Goal: Register for event/course

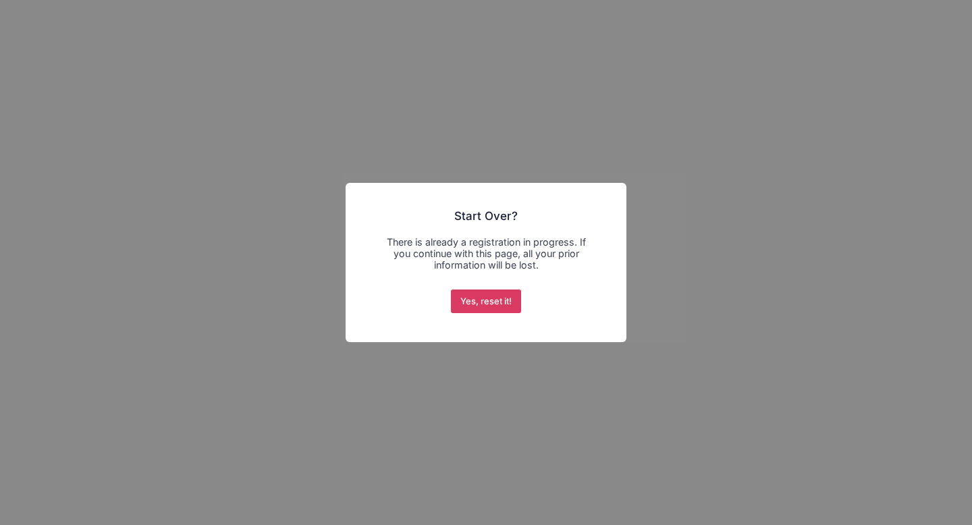
click at [487, 305] on button "Yes, reset it!" at bounding box center [486, 302] width 71 height 24
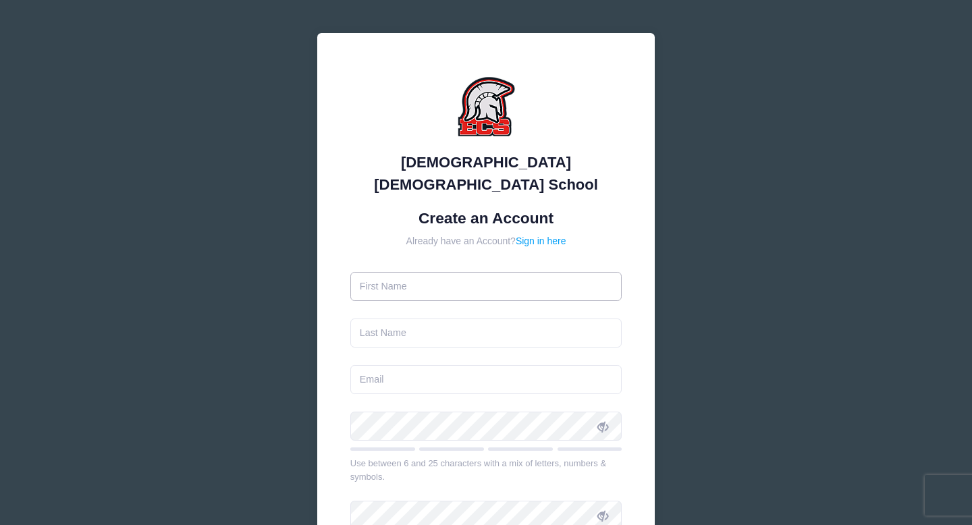
click at [419, 272] on input "text" at bounding box center [486, 286] width 272 height 29
type input "[PERSON_NAME]"
type input "[PERSON_NAME][EMAIL_ADDRESS][PERSON_NAME][DOMAIN_NAME]"
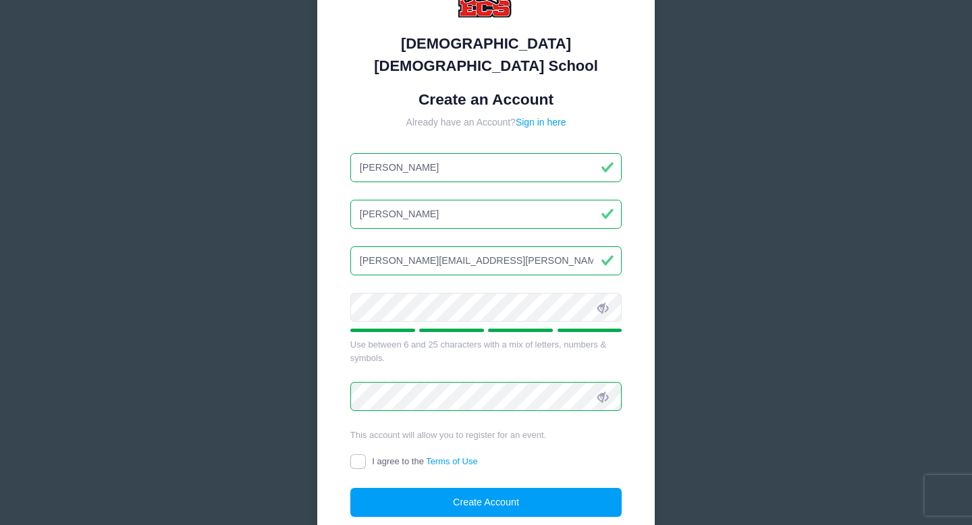
scroll to position [131, 0]
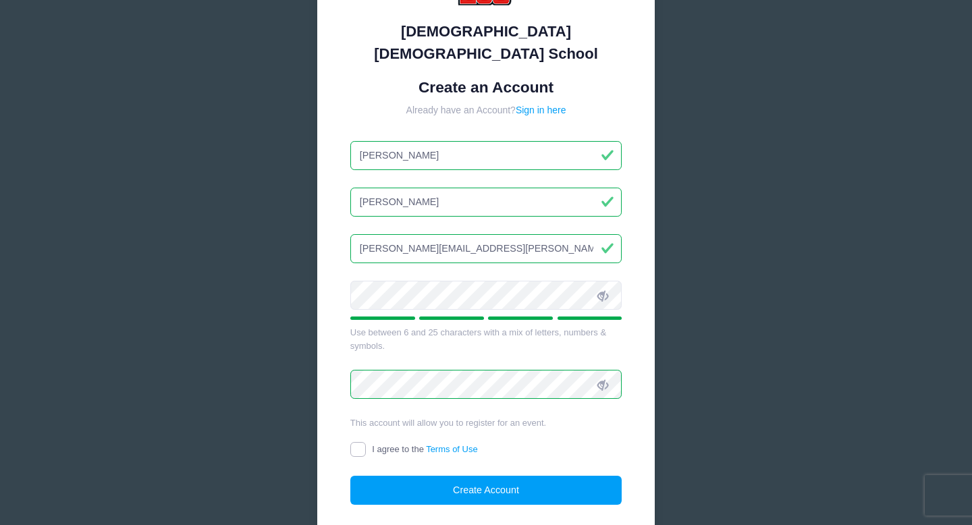
click at [356, 442] on input "I agree to the Terms of Use" at bounding box center [358, 450] width 16 height 16
checkbox input "true"
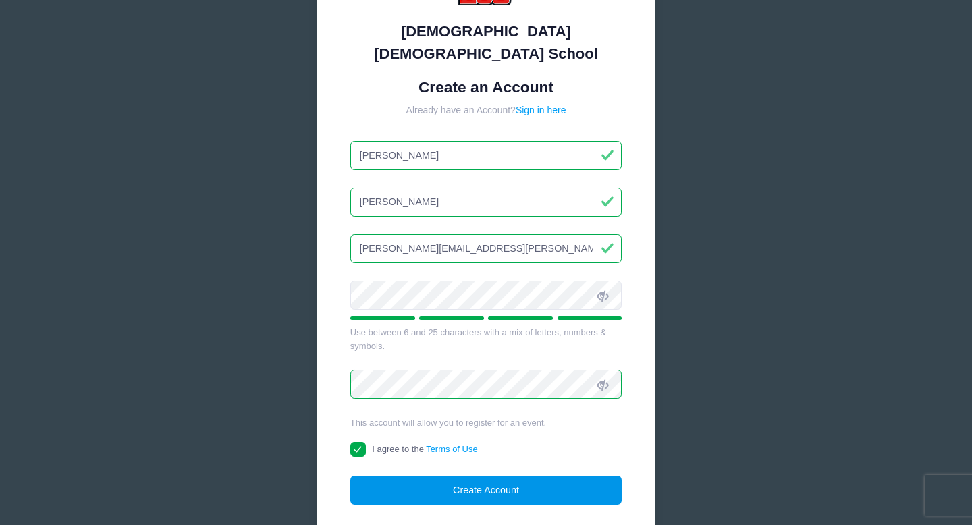
click at [402, 476] on button "Create Account" at bounding box center [486, 490] width 272 height 29
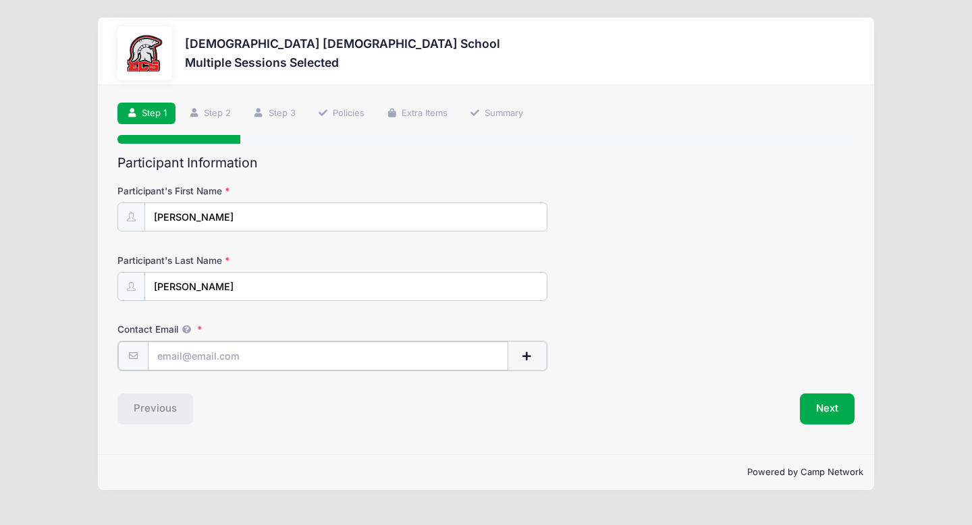
click at [195, 348] on input "Contact Email" at bounding box center [328, 355] width 361 height 29
type input "[PERSON_NAME][EMAIL_ADDRESS][PERSON_NAME][DOMAIN_NAME]"
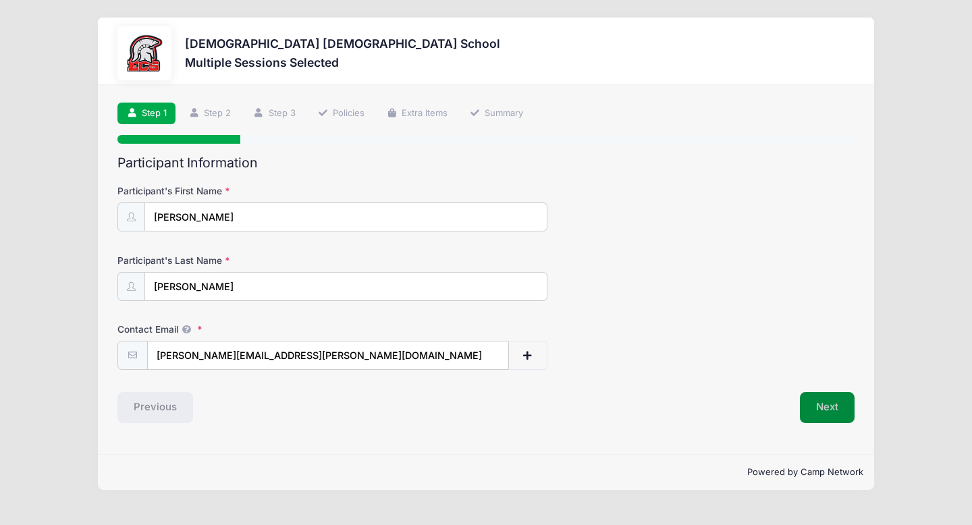
click at [839, 410] on button "Next" at bounding box center [827, 407] width 55 height 31
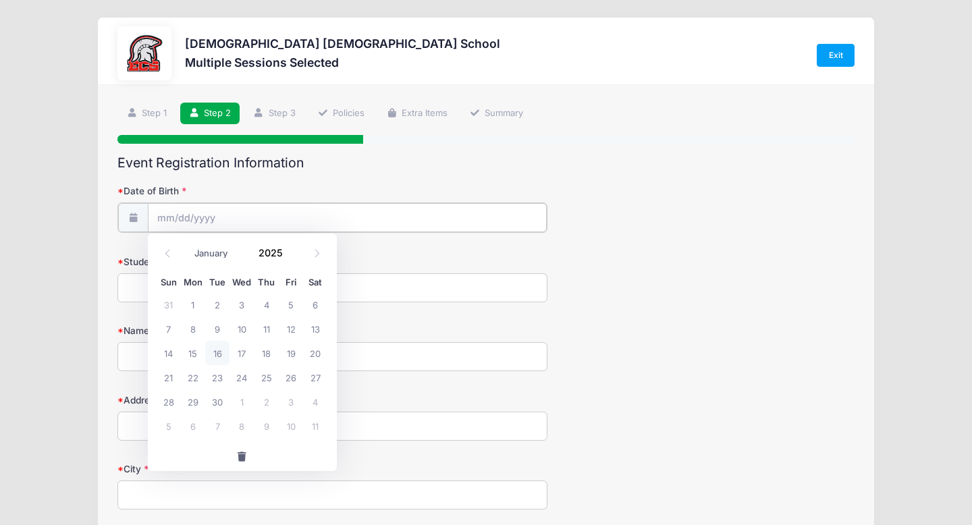
click at [179, 212] on input "Date of Birth" at bounding box center [347, 217] width 399 height 29
click at [165, 219] on input "Date of Birth" at bounding box center [347, 217] width 399 height 29
click at [290, 258] on span at bounding box center [291, 258] width 9 height 10
click at [289, 255] on span at bounding box center [291, 258] width 9 height 10
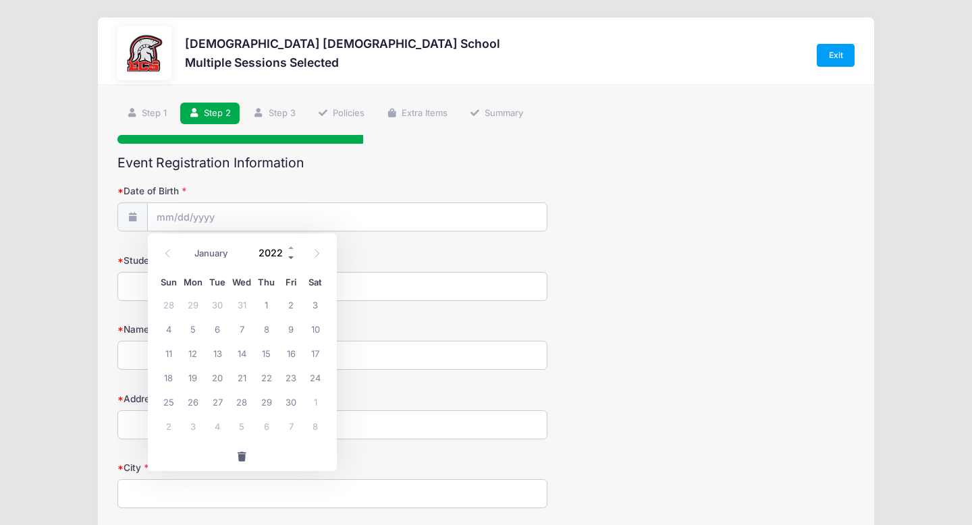
click at [289, 255] on span at bounding box center [291, 258] width 9 height 10
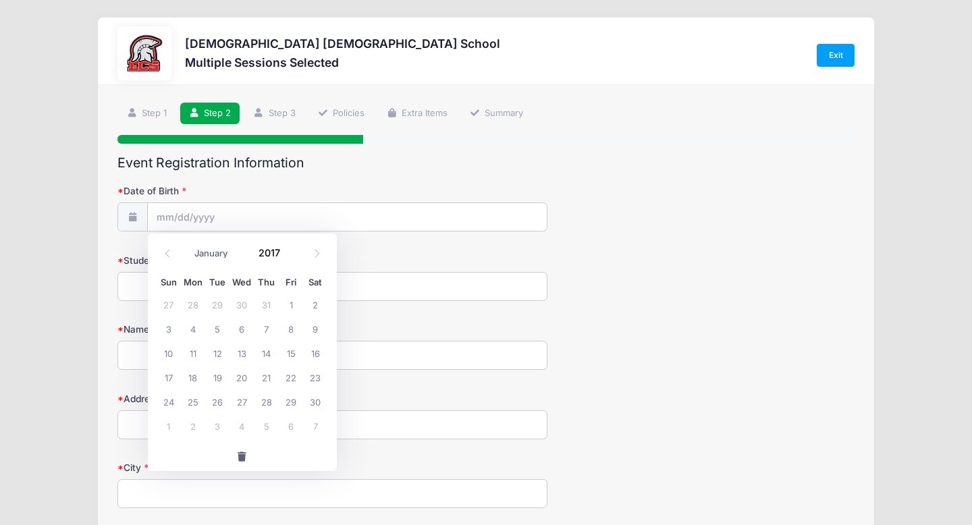
click at [290, 242] on div "January February March April May June July August September October November De…" at bounding box center [241, 249] width 129 height 23
click at [288, 248] on span at bounding box center [291, 248] width 9 height 10
type input "2019"
click at [167, 249] on icon at bounding box center [167, 253] width 9 height 9
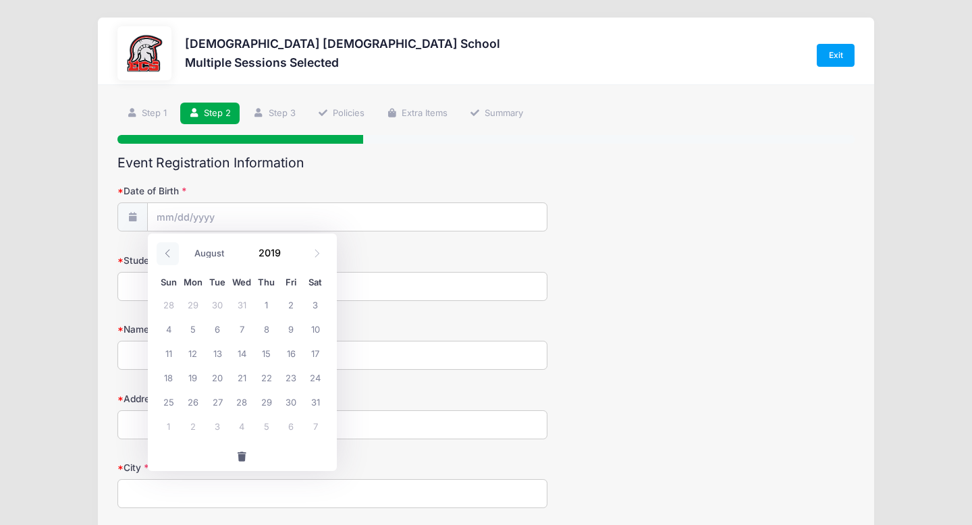
click at [167, 249] on icon at bounding box center [167, 253] width 9 height 9
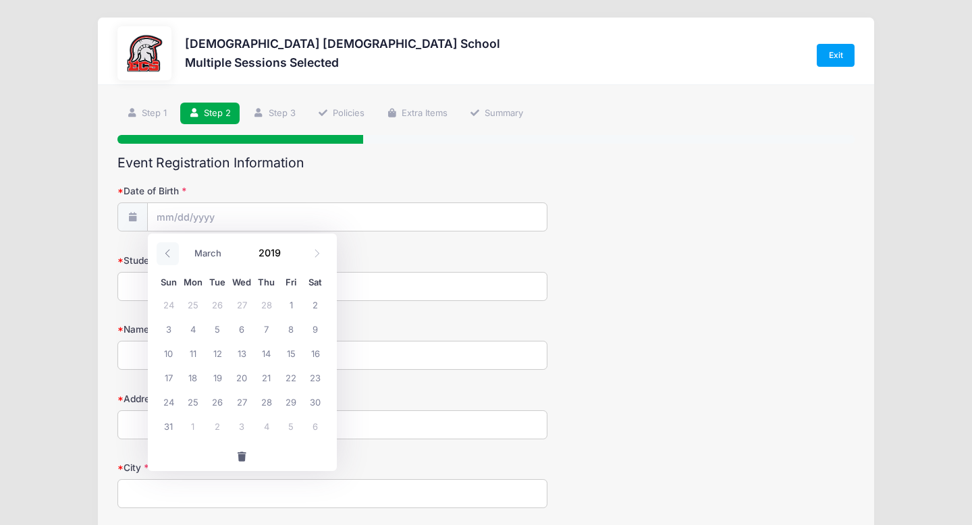
click at [167, 249] on icon at bounding box center [167, 253] width 9 height 9
select select "0"
click at [238, 355] on span "16" at bounding box center [241, 353] width 24 height 24
type input "01/16/2019"
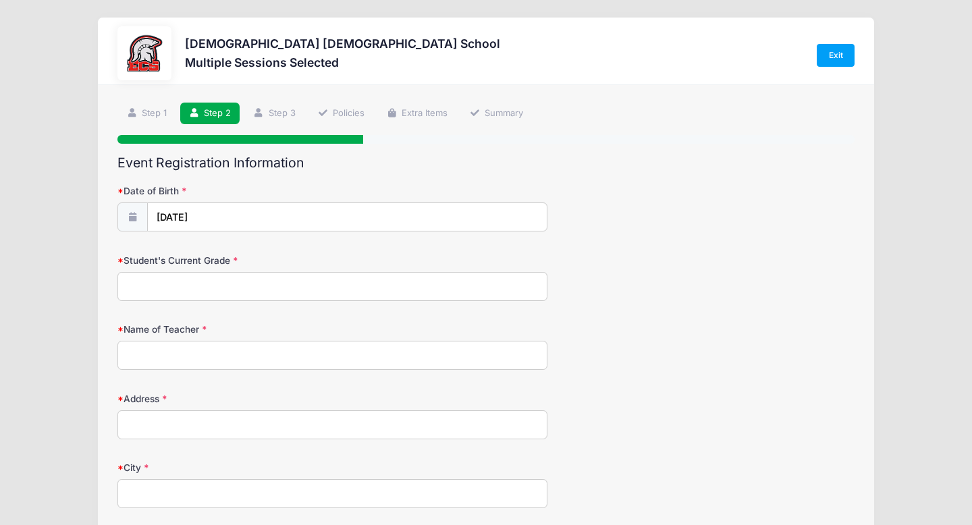
click at [177, 285] on input "Student's Current Grade" at bounding box center [332, 286] width 430 height 29
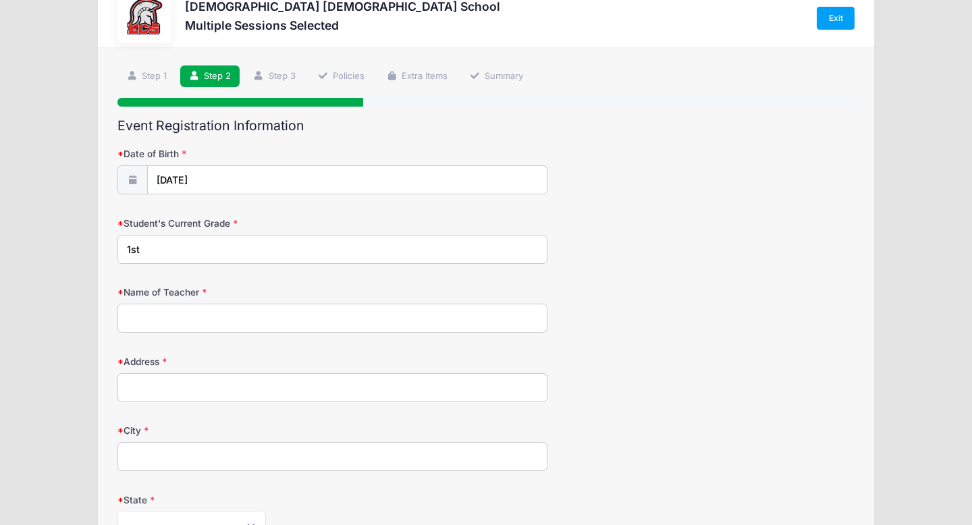
scroll to position [43, 0]
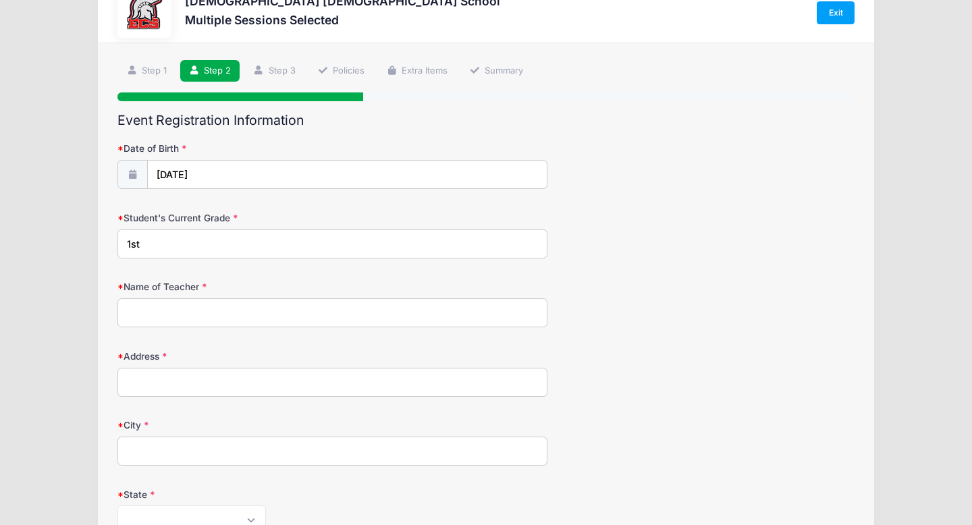
type input "1st"
click at [198, 319] on input "Name of Teacher" at bounding box center [332, 312] width 430 height 29
type input "Mrs. Rogers"
click at [201, 383] on input "Address" at bounding box center [332, 382] width 430 height 29
type input "2545 Ocasa Ct"
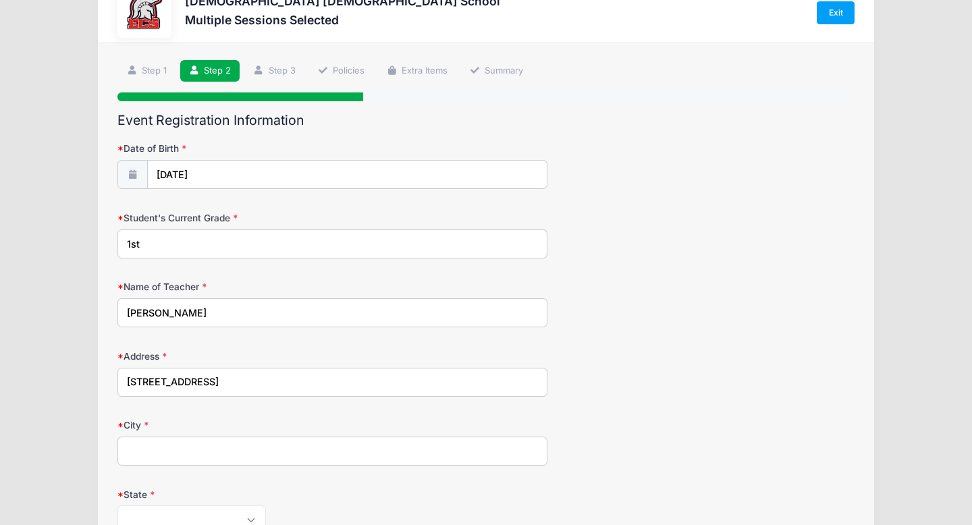
type input "Cape Coral"
select select "FL"
type input "33909"
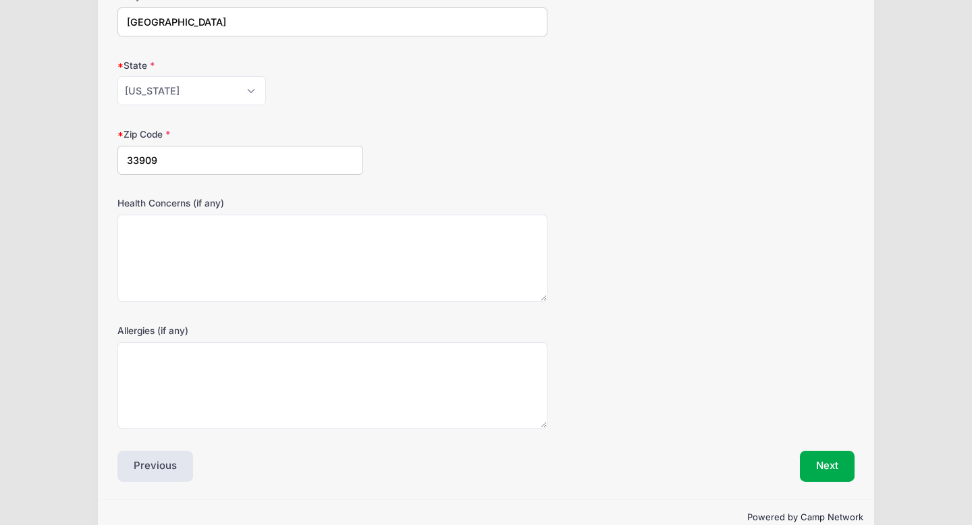
scroll to position [499, 0]
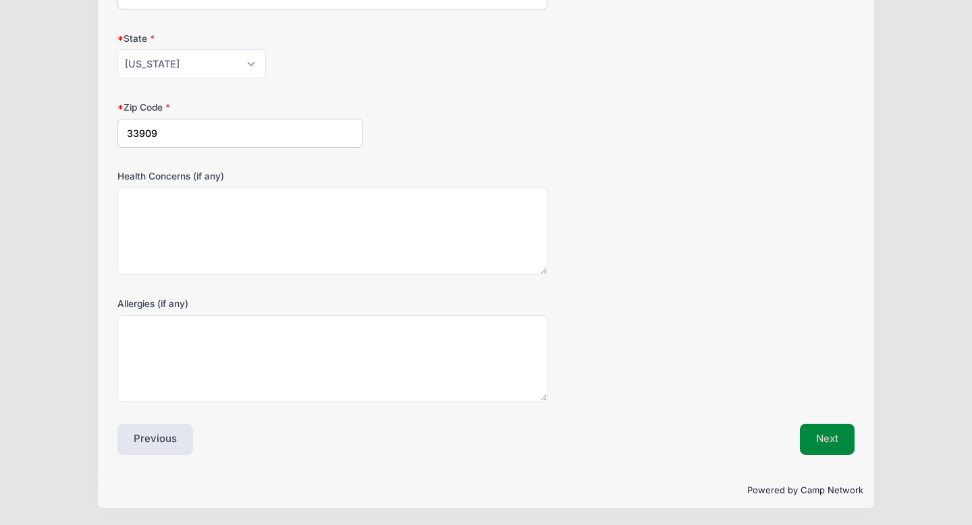
click at [831, 433] on button "Next" at bounding box center [827, 439] width 55 height 31
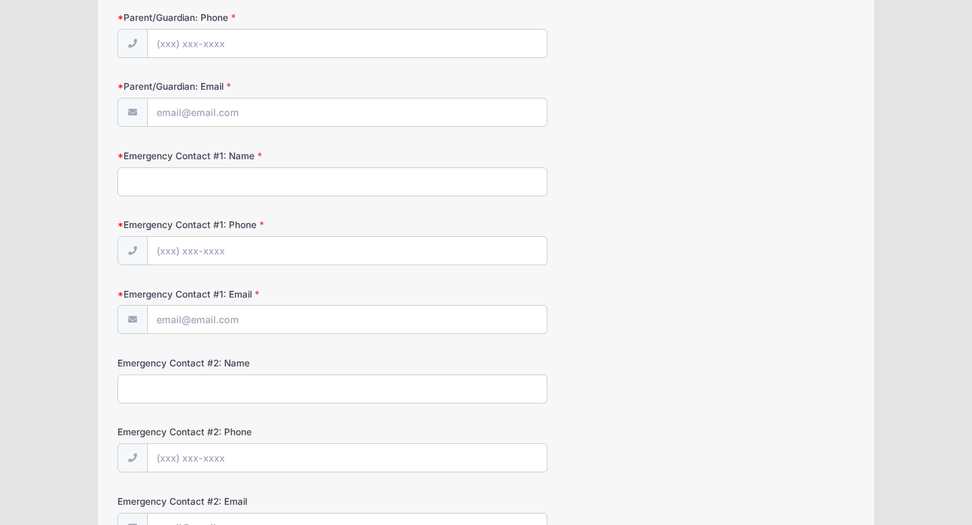
scroll to position [0, 0]
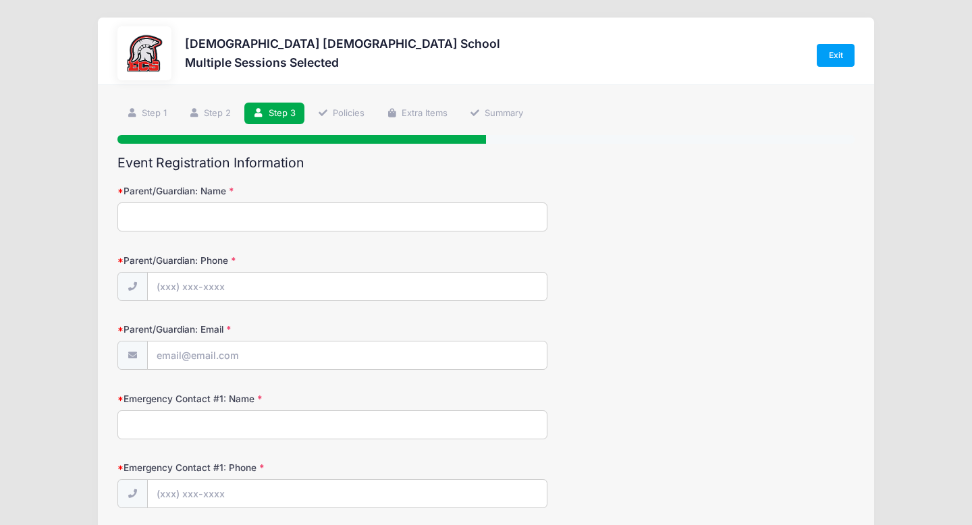
click at [208, 209] on input "Parent/Guardian: Name" at bounding box center [332, 216] width 430 height 29
type input "Allison Stonecipher"
click at [212, 282] on input "Parent/Guardian: Phone" at bounding box center [347, 287] width 399 height 29
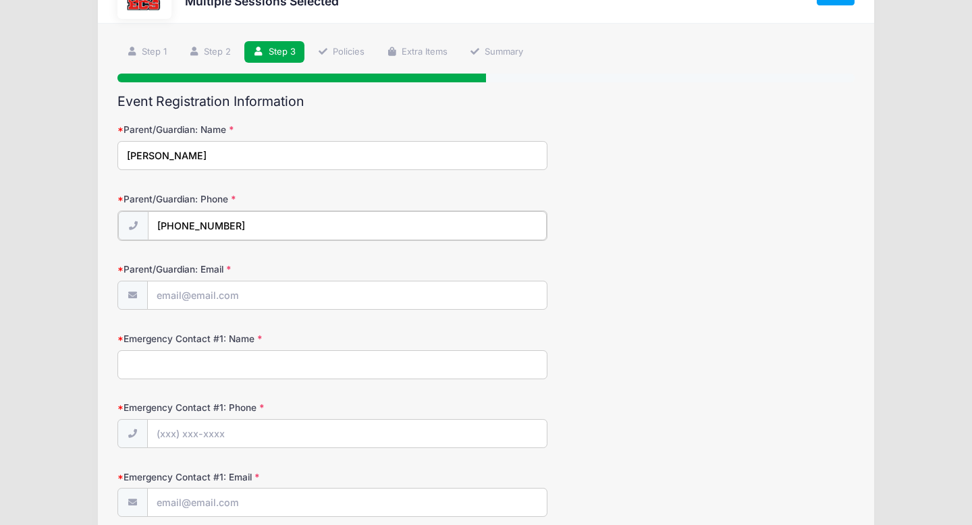
scroll to position [65, 0]
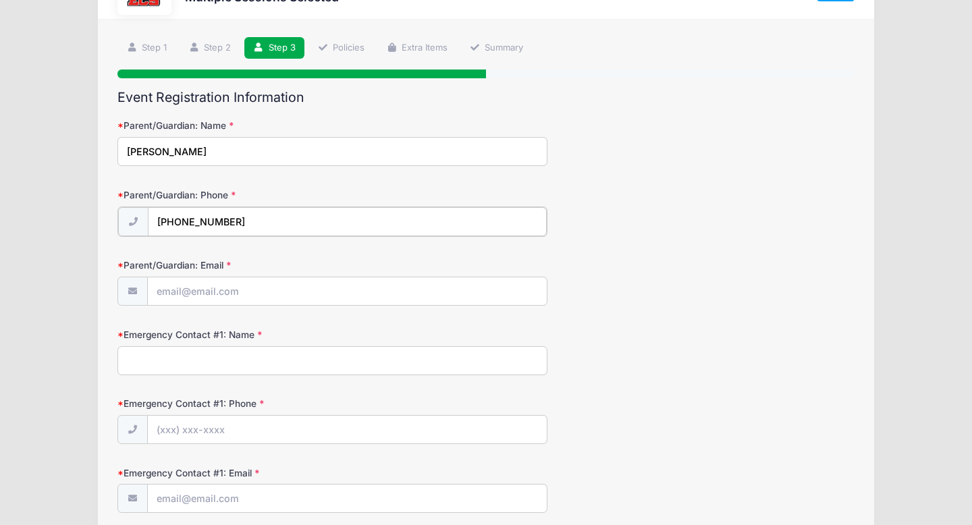
type input "(913) 980-1250"
click at [205, 299] on input "Parent/Guardian: Email" at bounding box center [347, 290] width 399 height 29
type input "[PERSON_NAME][EMAIL_ADDRESS][PERSON_NAME][DOMAIN_NAME]"
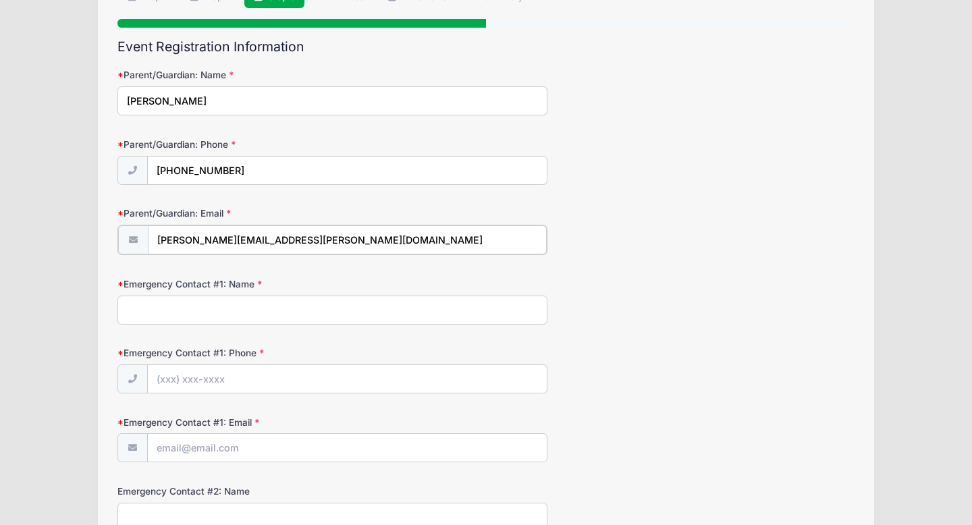
scroll to position [128, 0]
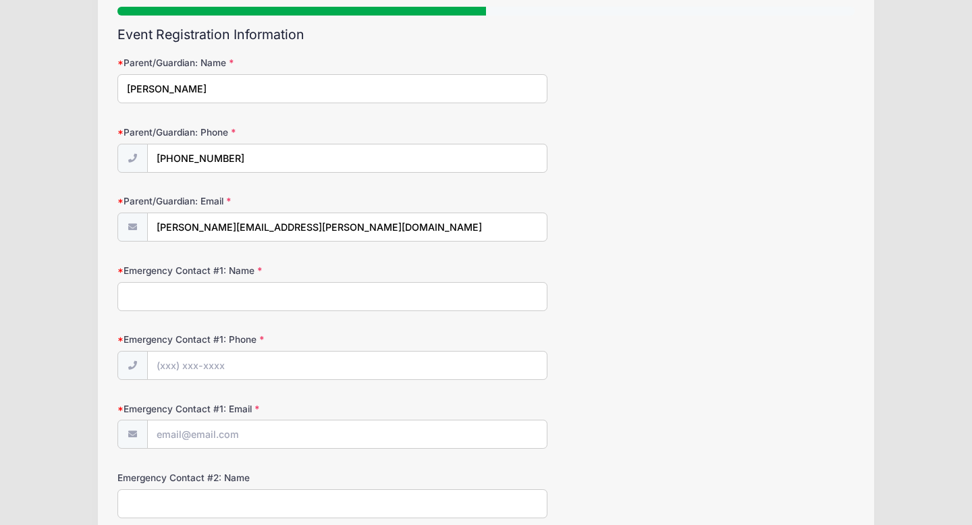
click at [224, 305] on input "Emergency Contact #1: Name" at bounding box center [332, 296] width 430 height 29
type input "Peter Stonecipher"
click at [190, 382] on form "Parent/Guardian: Name Allison Stonecipher Parent/Guardian: Phone (913) 980-1250…" at bounding box center [485, 528] width 737 height 945
click at [195, 371] on input "Emergency Contact #1: Phone" at bounding box center [347, 366] width 399 height 29
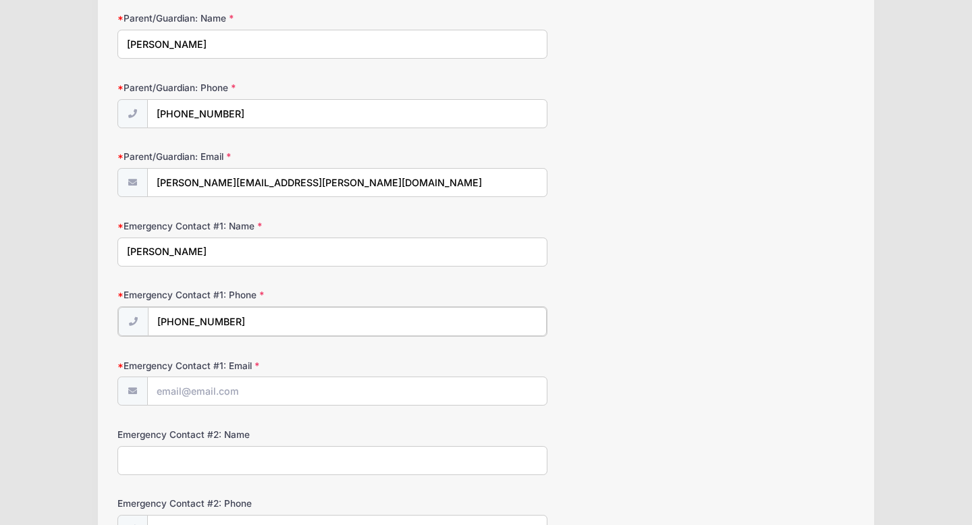
scroll to position [194, 0]
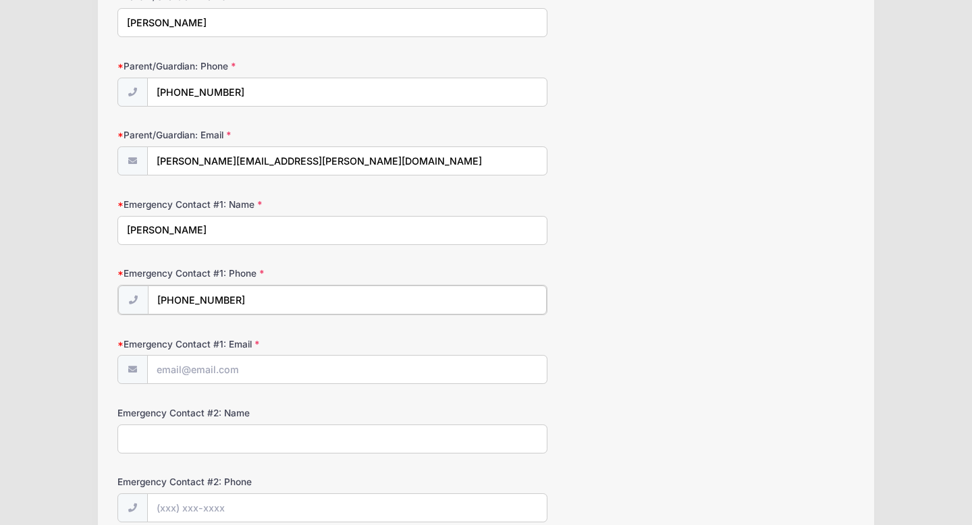
type input "(727) 470-8278"
click at [178, 375] on input "Emergency Contact #1: Email" at bounding box center [347, 368] width 399 height 29
type input "peter.g.stonecipher@gmail.com"
click at [226, 451] on form "Parent/Guardian: Name Allison Stonecipher Parent/Guardian: Phone (913) 980-1250…" at bounding box center [485, 462] width 737 height 945
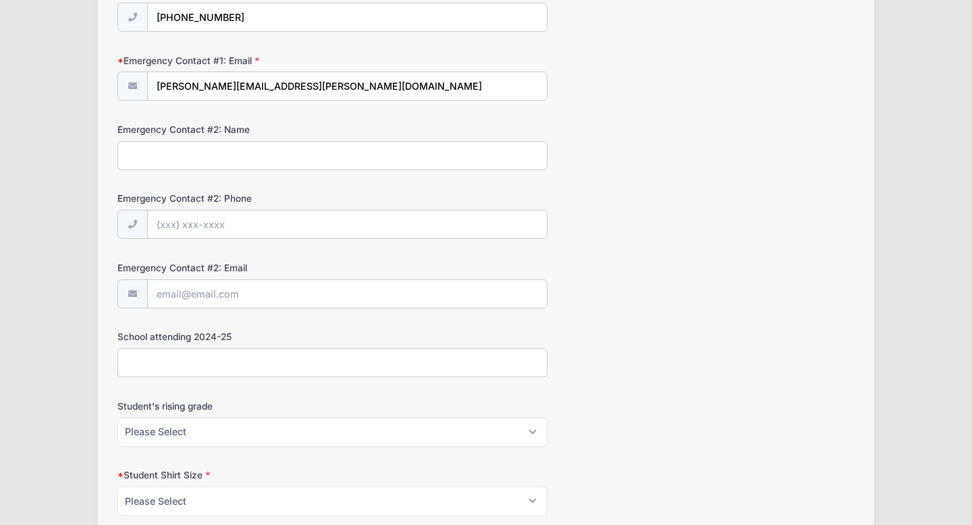
scroll to position [502, 0]
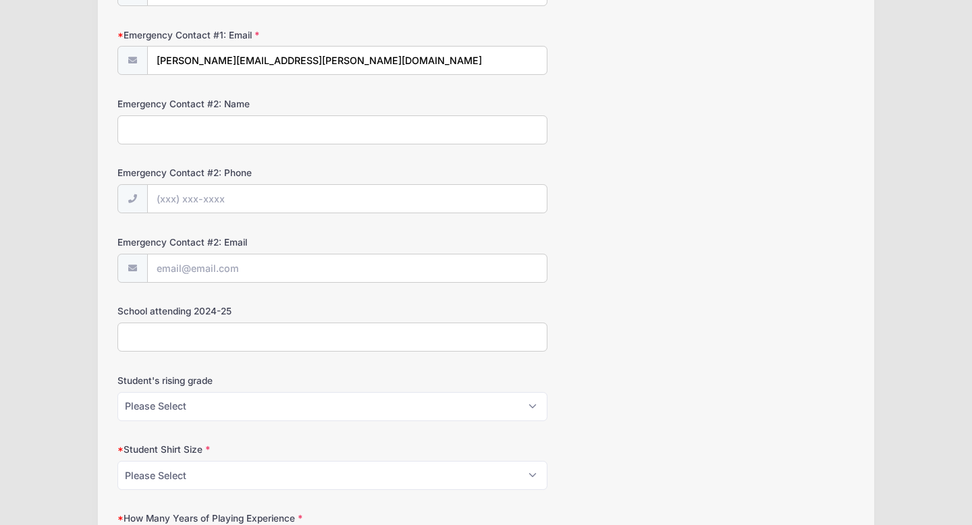
click at [243, 335] on input "School attending 2024-25" at bounding box center [332, 337] width 430 height 29
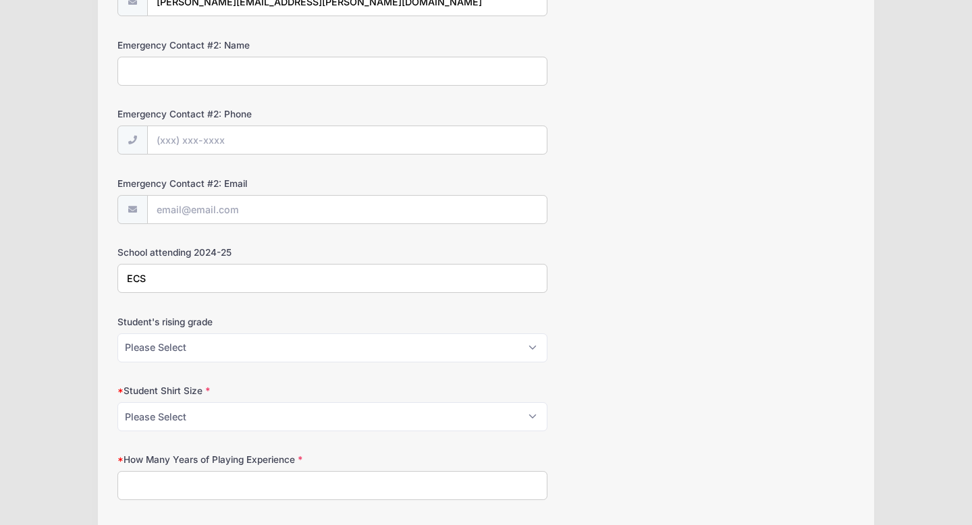
scroll to position [588, 0]
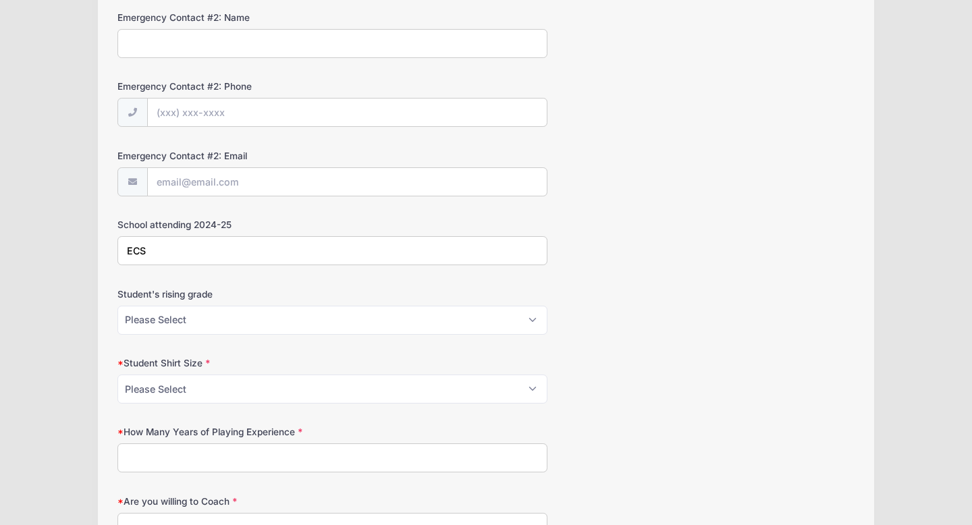
type input "ECS"
click at [187, 319] on select "Please Select K5 1st 2nd 3rd 4th 5th 6th 7th 8th" at bounding box center [332, 320] width 430 height 29
drag, startPoint x: 156, startPoint y: 254, endPoint x: 107, endPoint y: 248, distance: 48.9
click at [104, 248] on div "Step 3 /7 Step 1 Step 2 Step 3 Policies Extra Items Summary Participant Informa…" at bounding box center [486, 55] width 776 height 1116
click at [188, 390] on select "Please Select XS S M L XL XXL" at bounding box center [332, 389] width 430 height 29
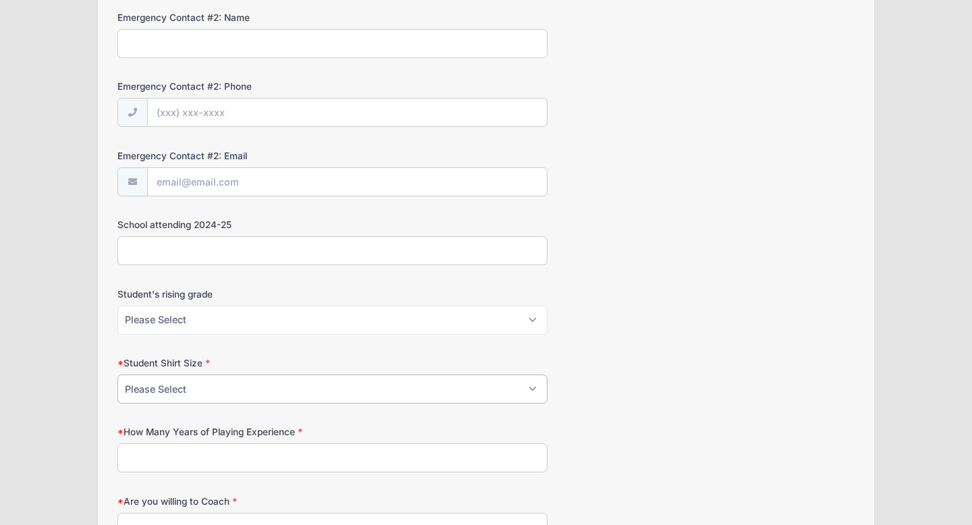
select select "S"
click at [117, 375] on select "Please Select XS S M L XL XXL" at bounding box center [332, 389] width 430 height 29
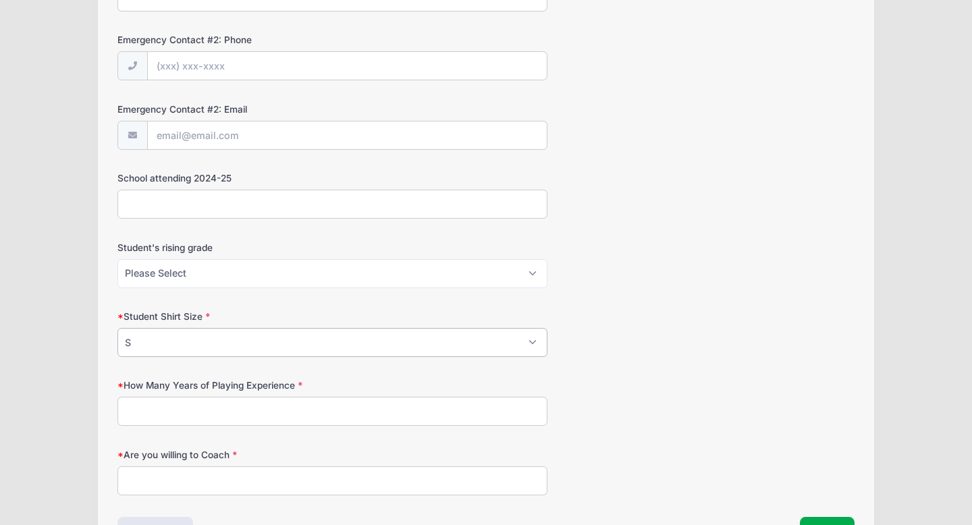
scroll to position [656, 0]
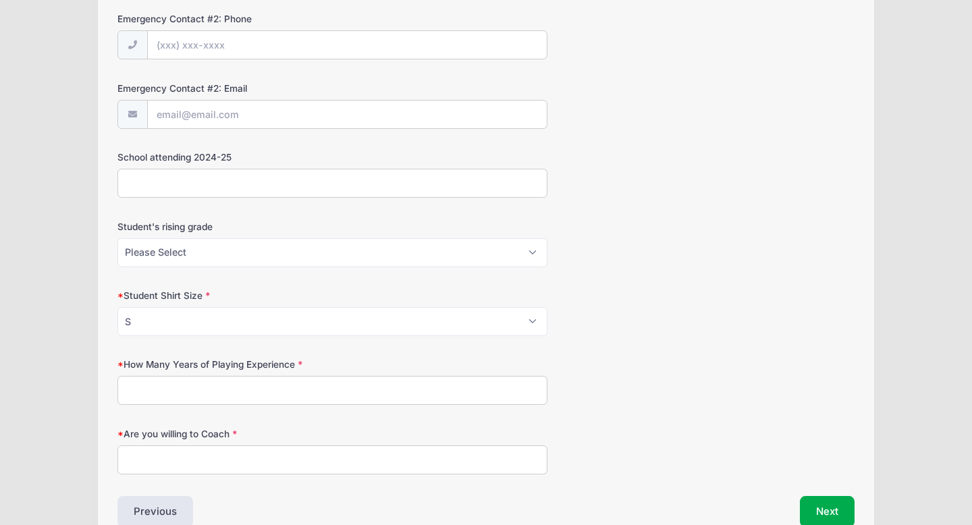
click at [212, 394] on input "How Many Years of Playing Experience" at bounding box center [332, 390] width 430 height 29
type input "0"
click at [208, 458] on input "Are you willing to Coach" at bounding box center [332, 459] width 430 height 29
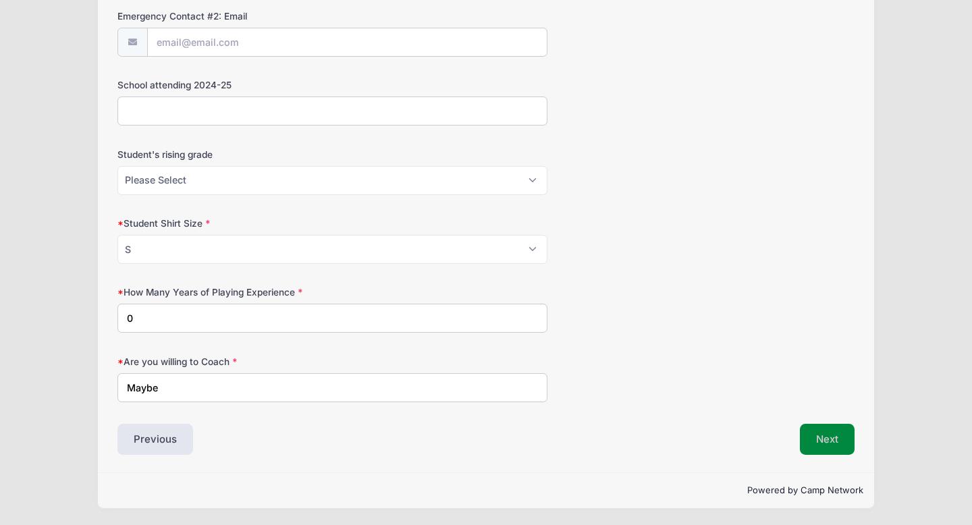
type input "Maybe"
click at [819, 431] on button "Next" at bounding box center [827, 439] width 55 height 31
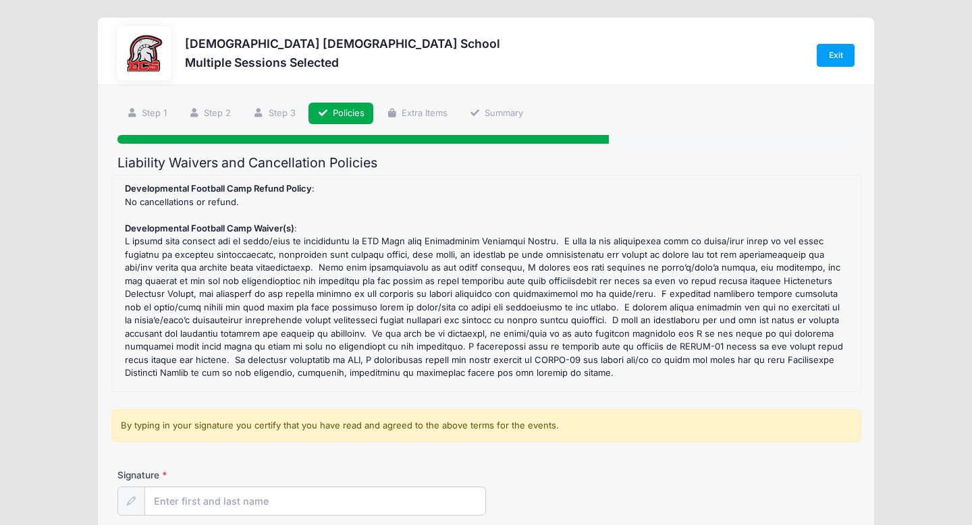
scroll to position [61, 0]
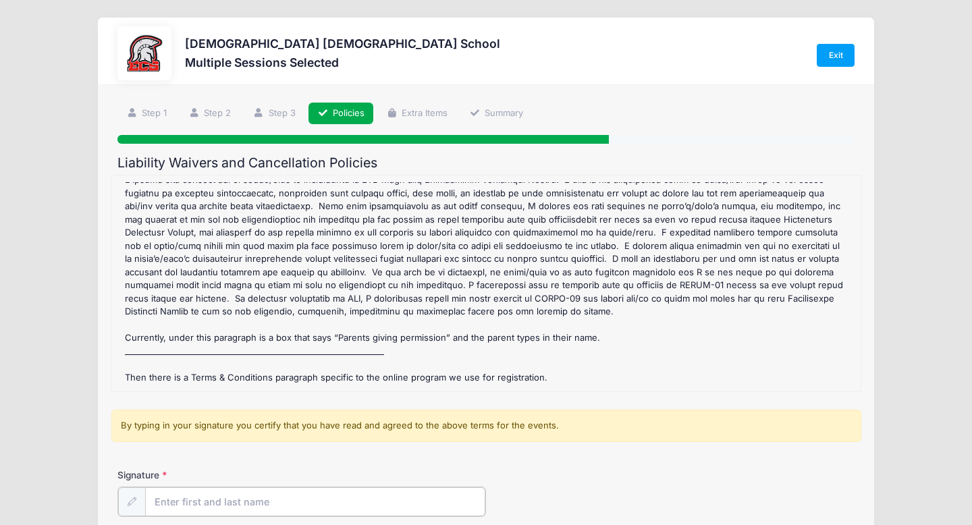
click at [179, 510] on input "Signature" at bounding box center [315, 501] width 340 height 29
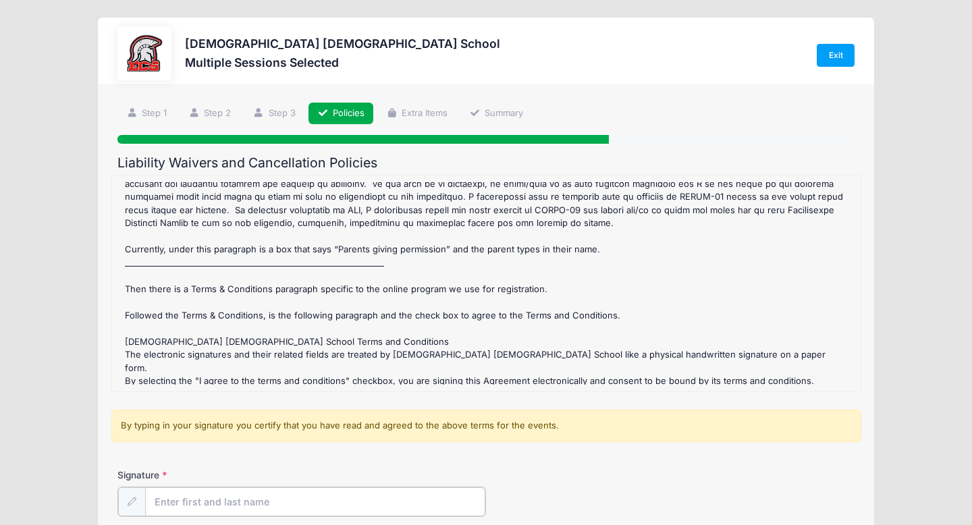
scroll to position [153, 0]
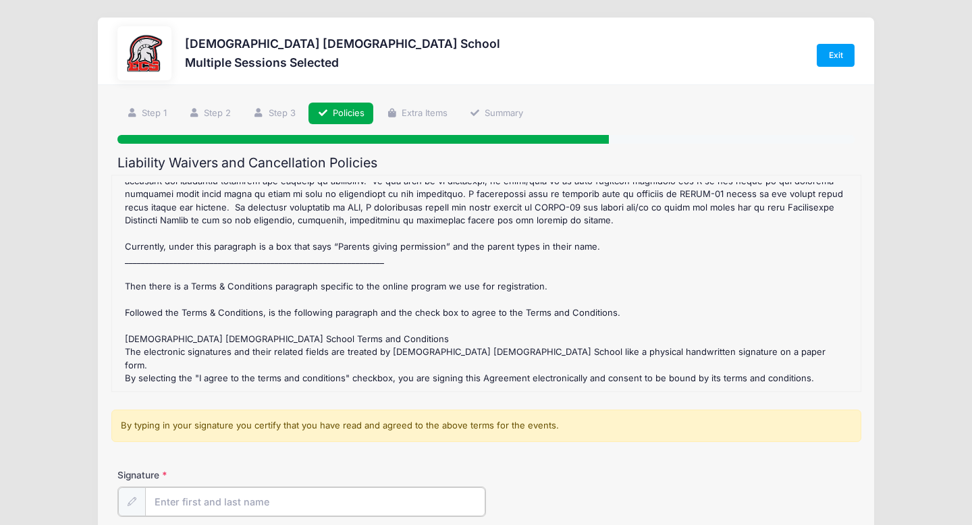
click at [241, 500] on input "Signature" at bounding box center [315, 501] width 340 height 29
type input "Allison Stonecipher"
click at [633, 480] on div "Signature Allison Stonecipher" at bounding box center [485, 491] width 737 height 47
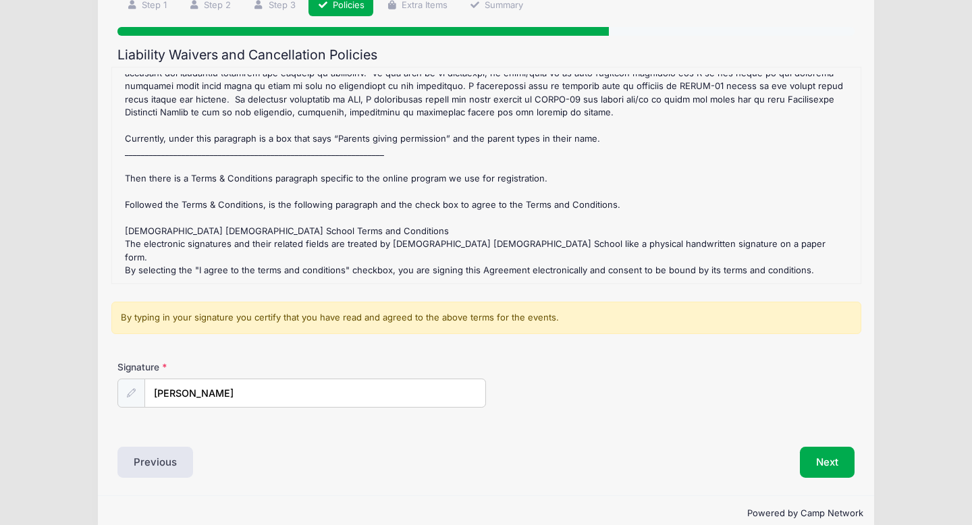
scroll to position [126, 0]
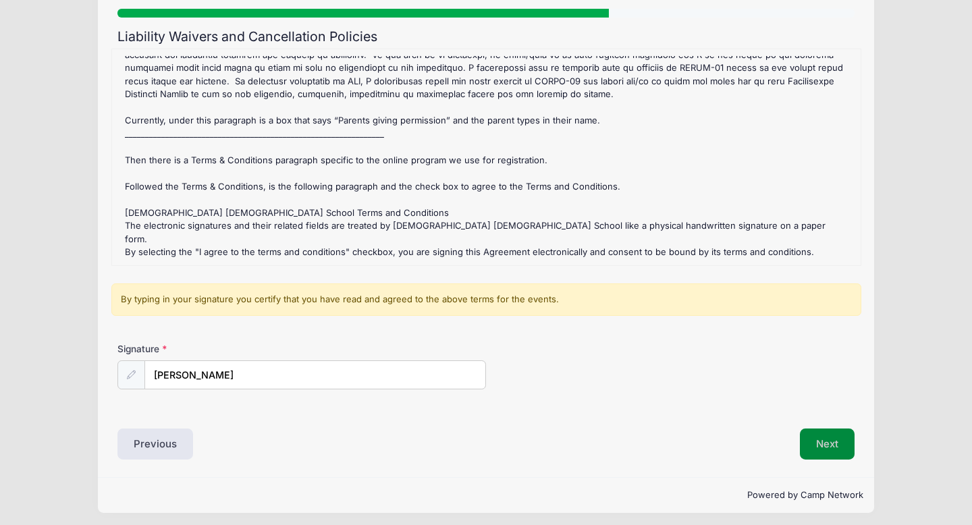
click at [832, 443] on button "Next" at bounding box center [827, 444] width 55 height 31
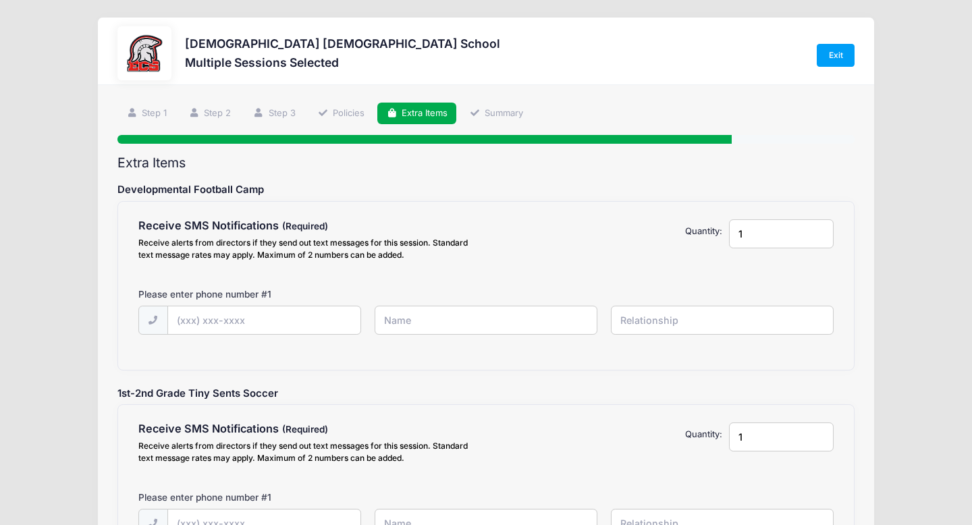
scroll to position [55, 0]
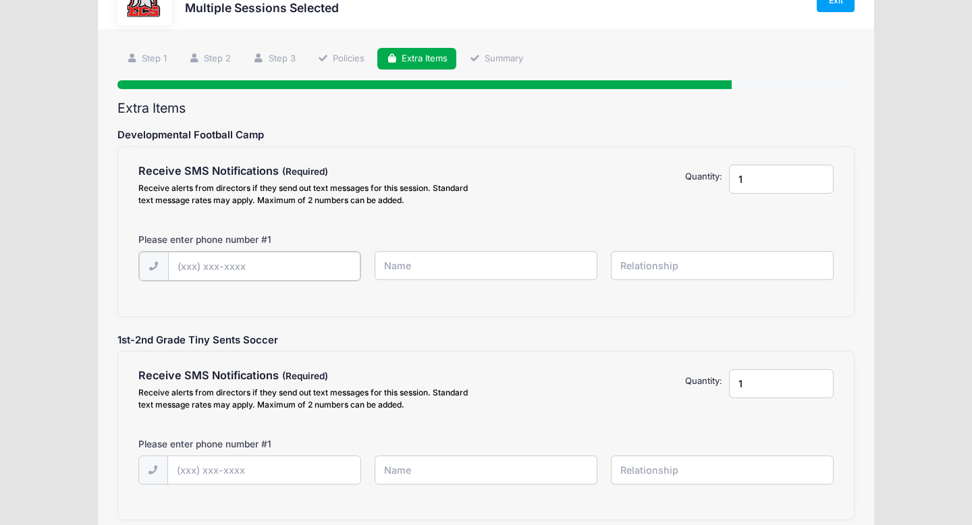
click at [223, 269] on input "text" at bounding box center [264, 266] width 192 height 29
type input "(913) 980-1250"
type input "Allison"
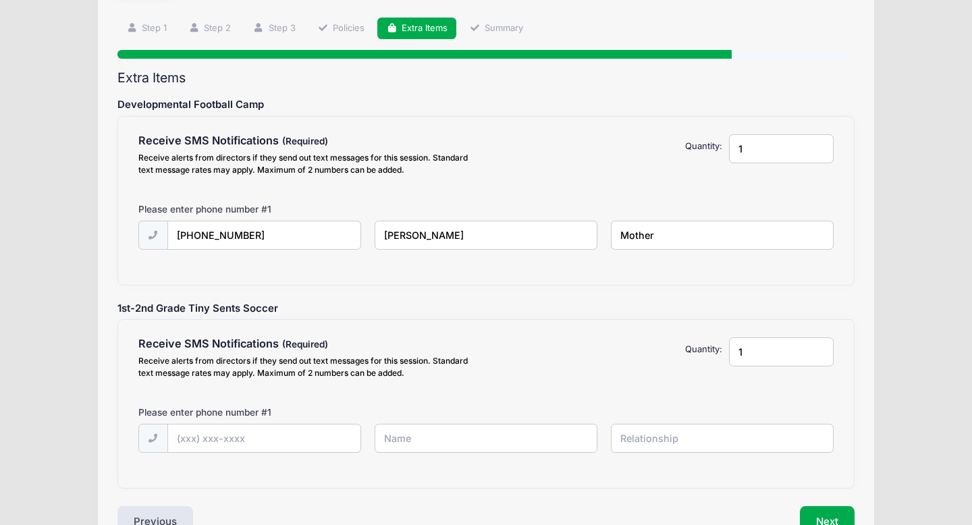
scroll to position [100, 0]
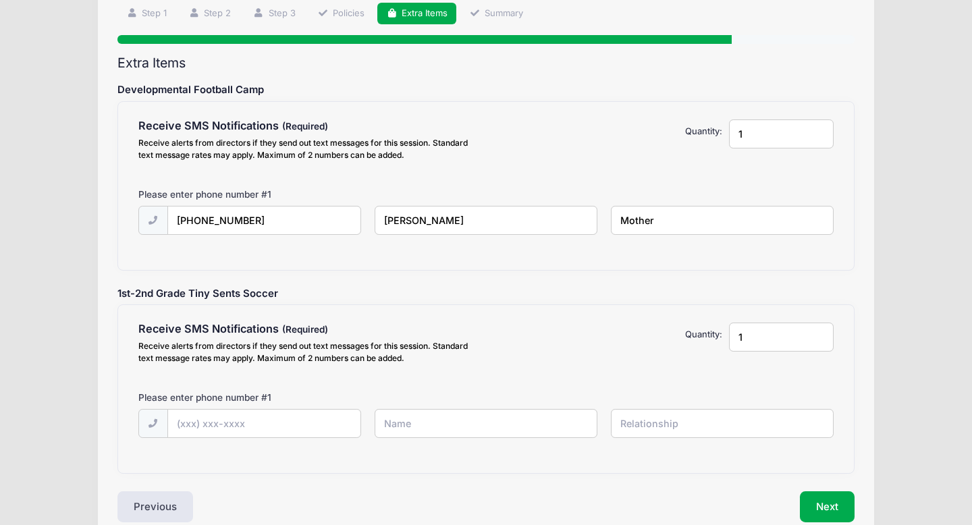
type input "Mother"
click at [213, 423] on input "text" at bounding box center [264, 424] width 192 height 29
type input "(913) 980-1250"
type input "Allison"
type input "Mother"
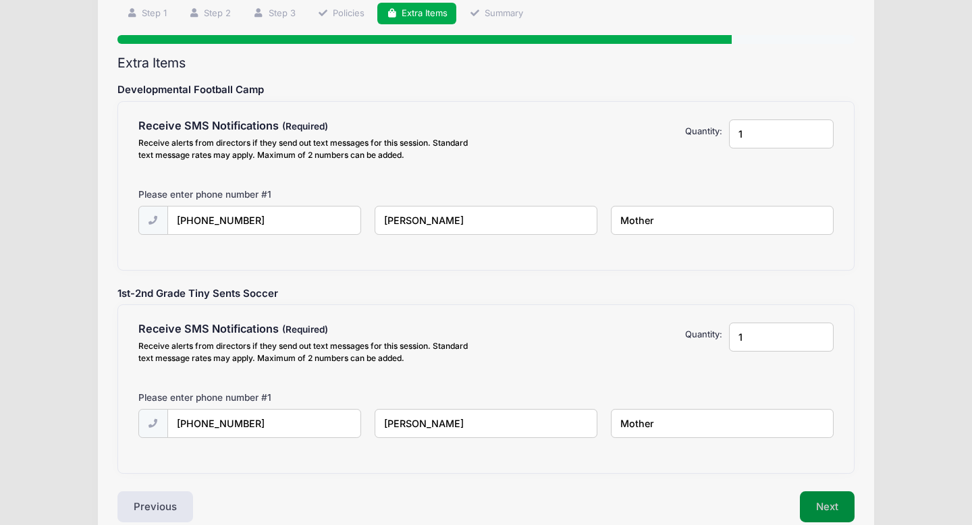
click at [841, 504] on button "Next" at bounding box center [827, 506] width 55 height 31
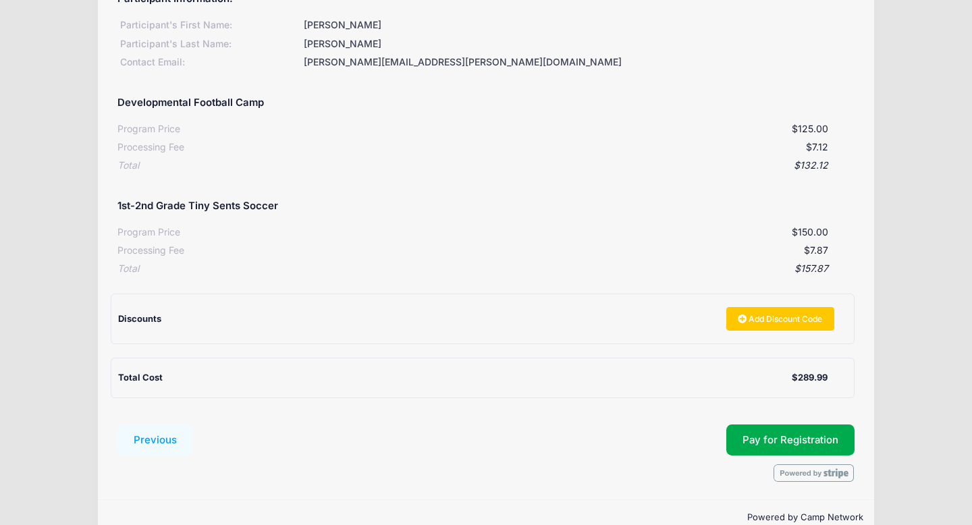
scroll to position [213, 0]
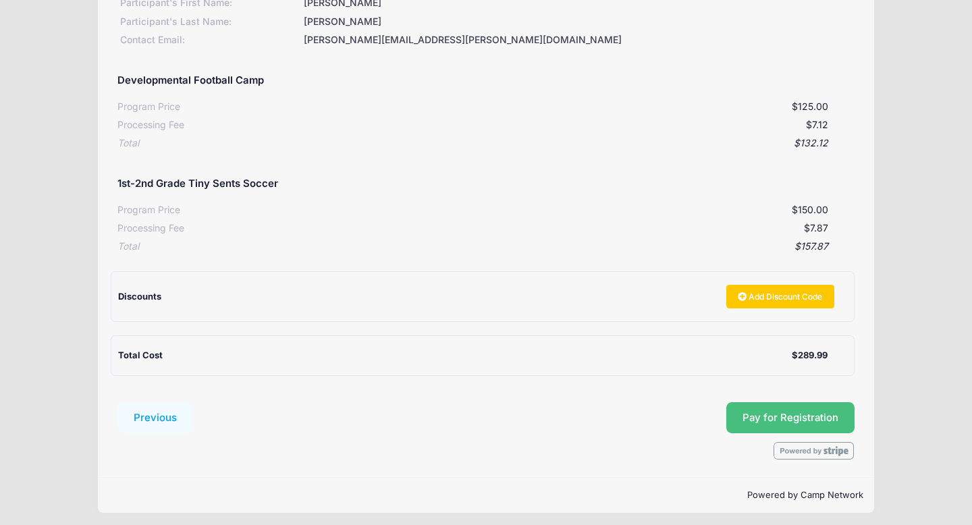
click at [779, 422] on button "Pay for Registration" at bounding box center [790, 417] width 128 height 31
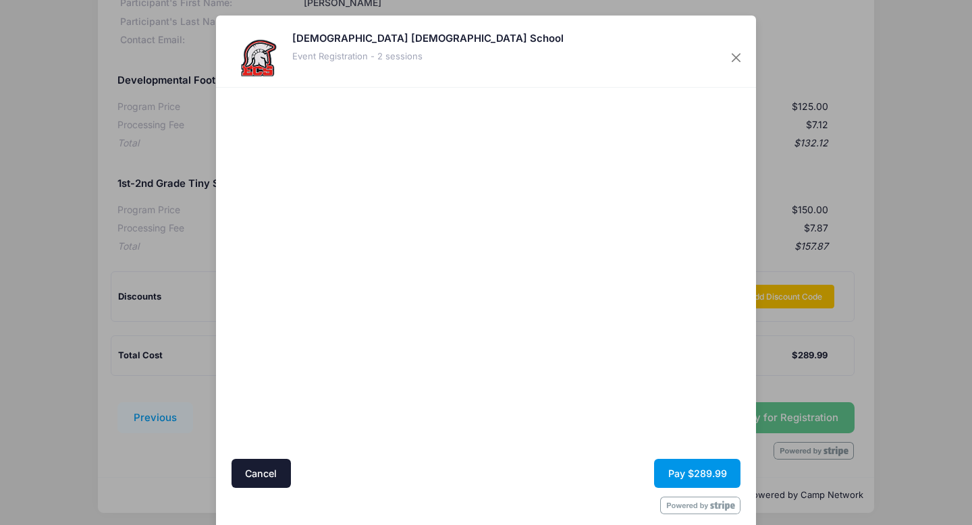
click at [713, 474] on button "Pay $289.99" at bounding box center [697, 473] width 86 height 29
